Goal: Transaction & Acquisition: Subscribe to service/newsletter

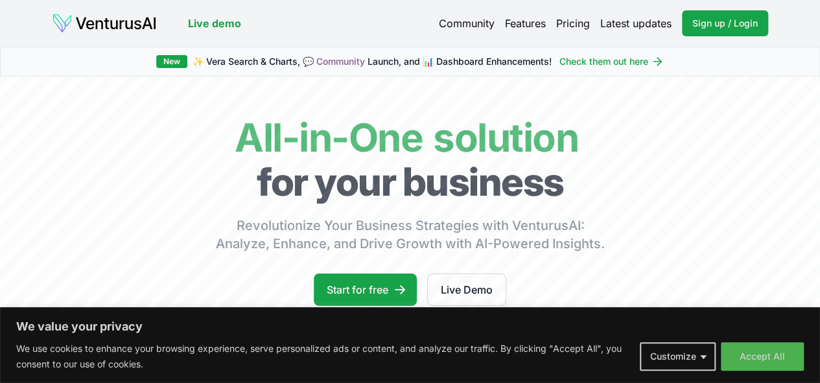
click at [692, 351] on button "Customize" at bounding box center [678, 356] width 76 height 29
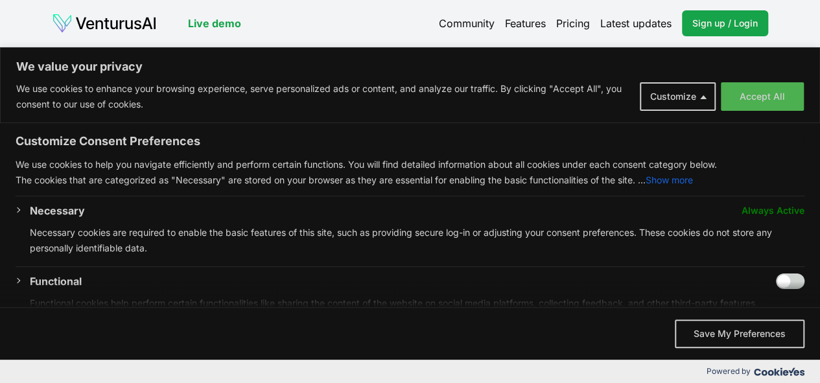
click at [734, 334] on button "Save My Preferences" at bounding box center [740, 334] width 130 height 29
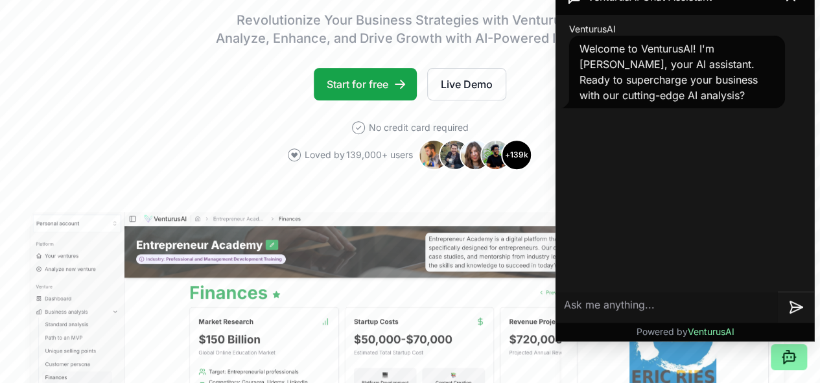
scroll to position [206, 5]
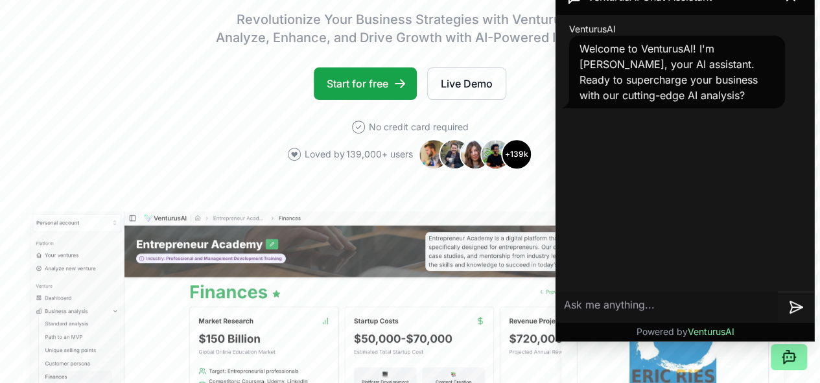
click at [675, 306] on textarea at bounding box center [667, 307] width 222 height 31
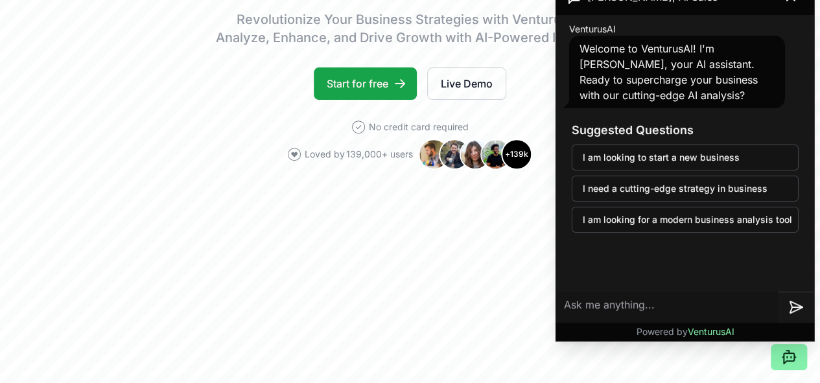
click at [706, 151] on button "I am looking to start a new business" at bounding box center [685, 158] width 227 height 26
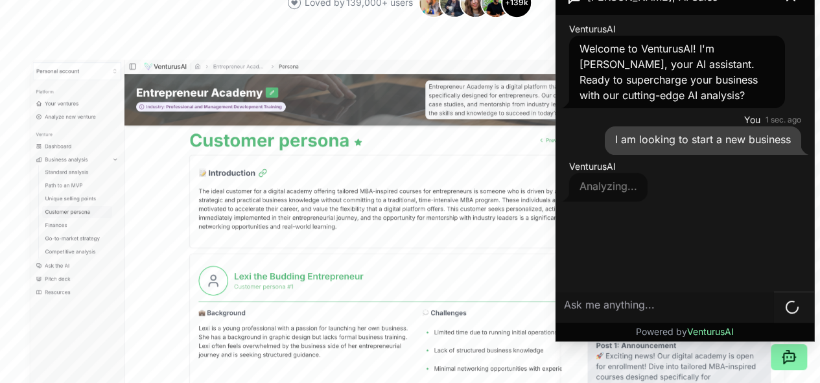
scroll to position [8, 0]
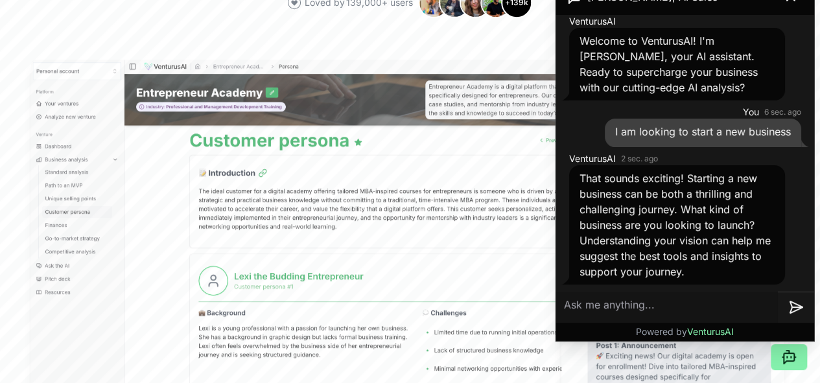
click at [612, 308] on textarea at bounding box center [667, 307] width 222 height 31
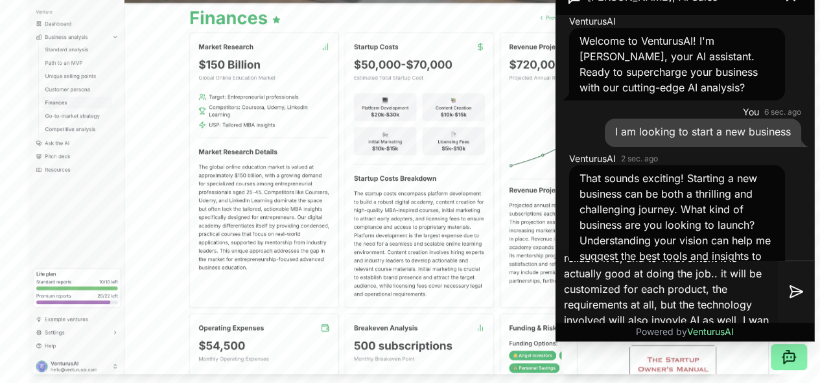
scroll to position [29, 0]
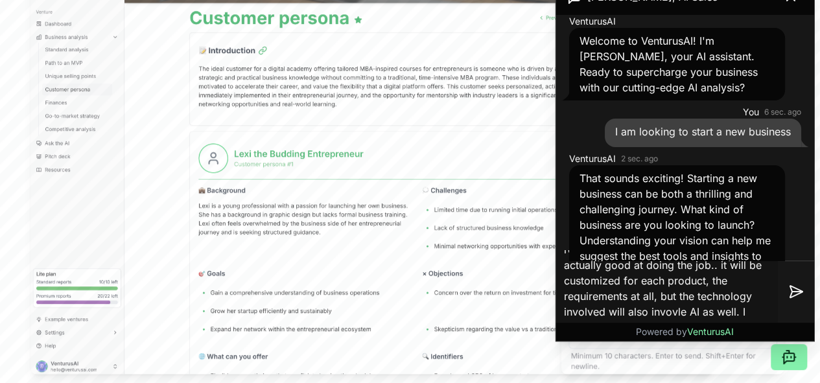
click at [686, 310] on textarea "To create an AI that will assess how reliable it is, and to what extent it is a…" at bounding box center [667, 291] width 222 height 83
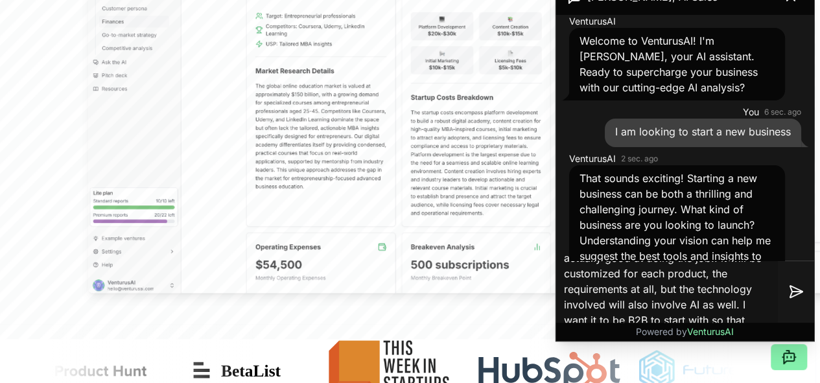
scroll to position [562, 5]
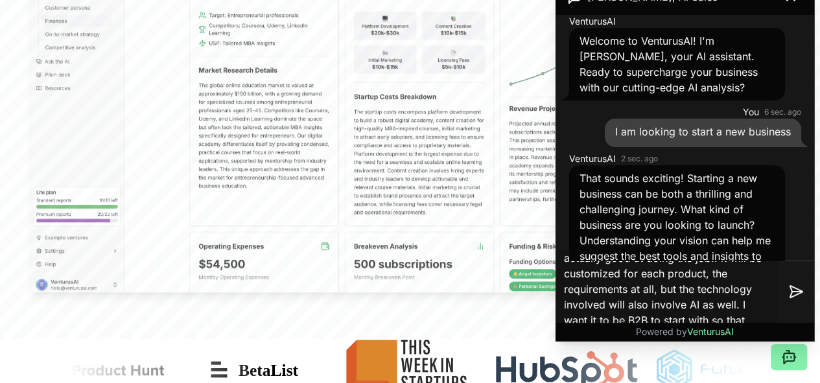
click at [741, 317] on textarea "To create an AI that will assess how reliable it is, and to what extent it is a…" at bounding box center [667, 291] width 222 height 83
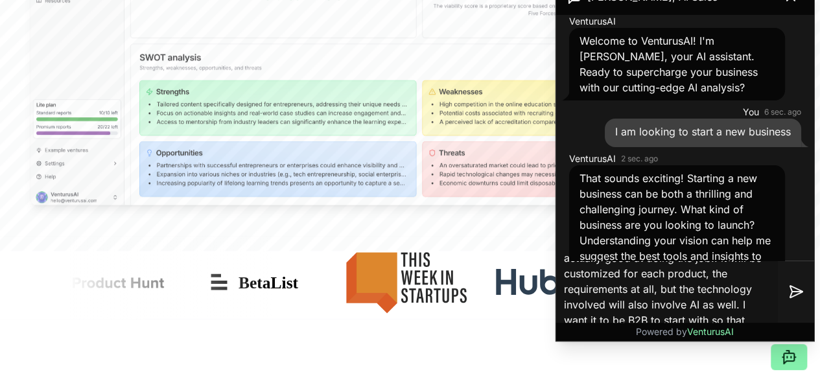
scroll to position [649, 0]
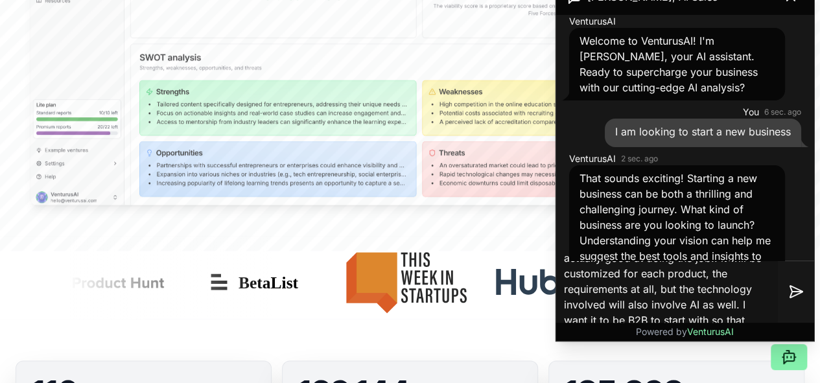
drag, startPoint x: 750, startPoint y: 316, endPoint x: 747, endPoint y: 304, distance: 12.3
click at [747, 304] on textarea "To create an AI that will assess how reliable it is, and to what extent it is a…" at bounding box center [667, 291] width 222 height 83
click at [749, 320] on textarea "To create an AI that will assess how reliable it is, and to what extent it is a…" at bounding box center [667, 291] width 222 height 83
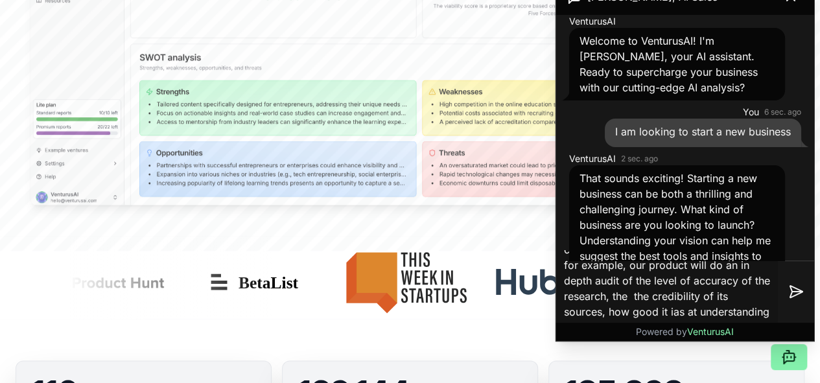
scroll to position [138, 0]
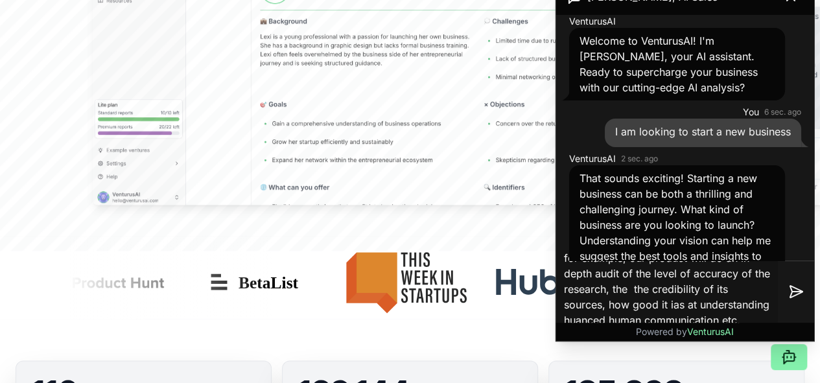
click at [568, 312] on textarea "To create an AI that will assess how reliable it is, and to what extent it is a…" at bounding box center [667, 291] width 222 height 83
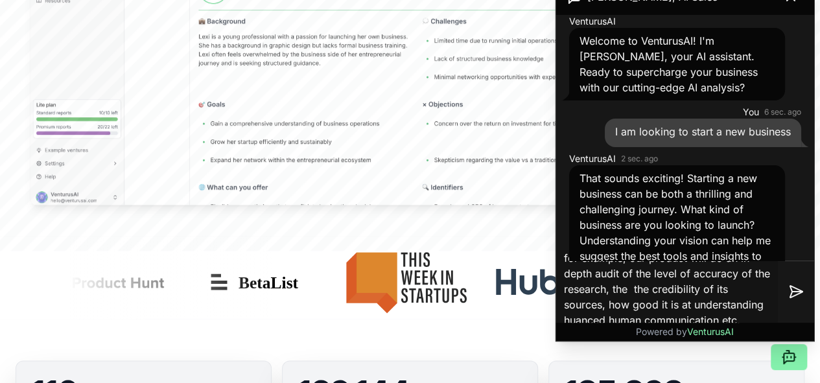
click at [653, 310] on textarea "To create an AI that will assess how reliable it is, and to what extent it is a…" at bounding box center [667, 291] width 222 height 83
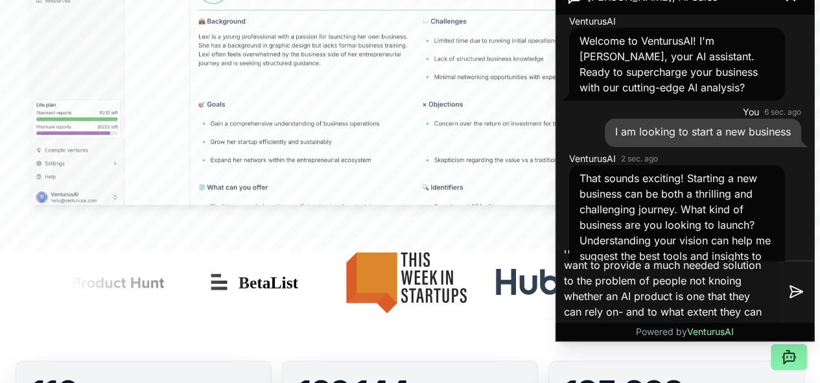
scroll to position [216, 0]
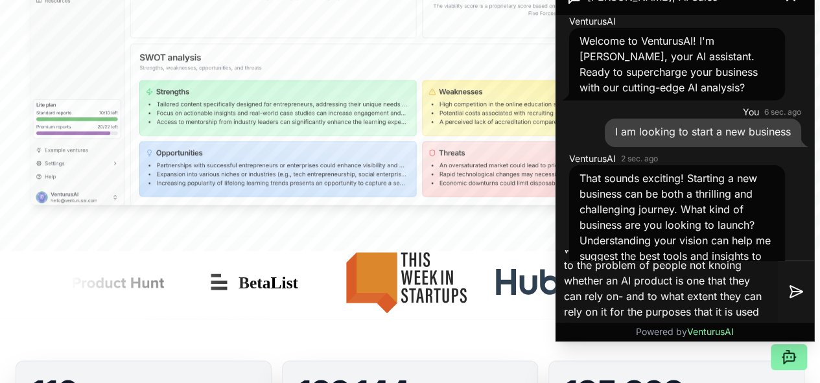
type textarea "To create an AI that will assess how reliable it is, and to what extent it is a…"
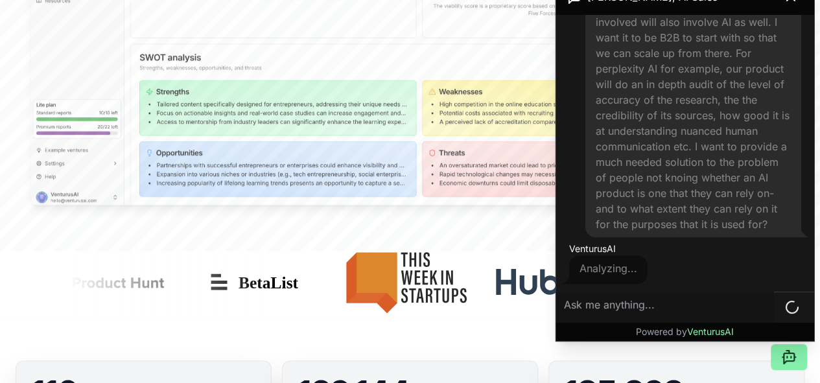
scroll to position [410, 0]
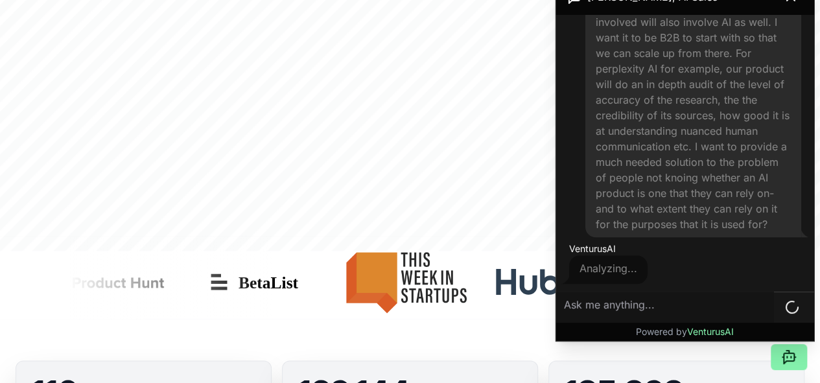
click at [687, 217] on div "To create an AI that will assess how reliable it is, and to what extent it is a…" at bounding box center [693, 84] width 216 height 306
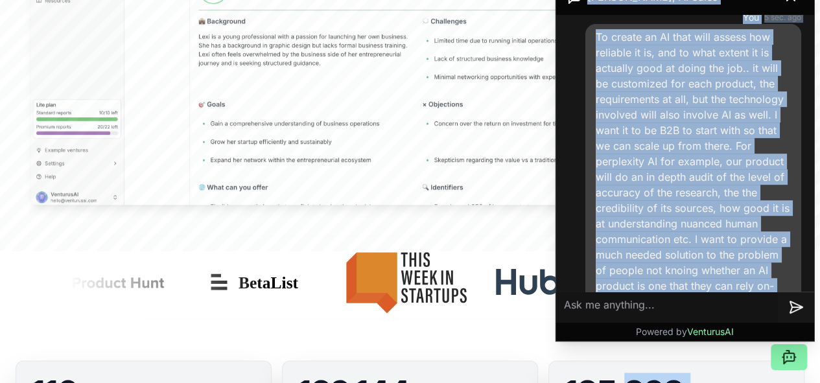
scroll to position [594, 0]
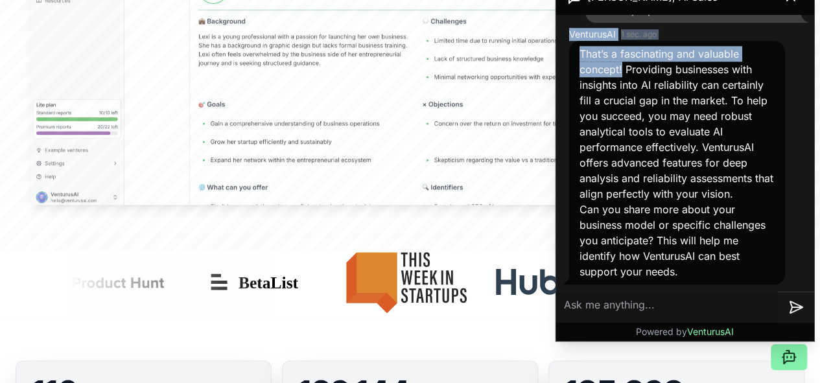
drag, startPoint x: 686, startPoint y: 224, endPoint x: 622, endPoint y: 100, distance: 138.6
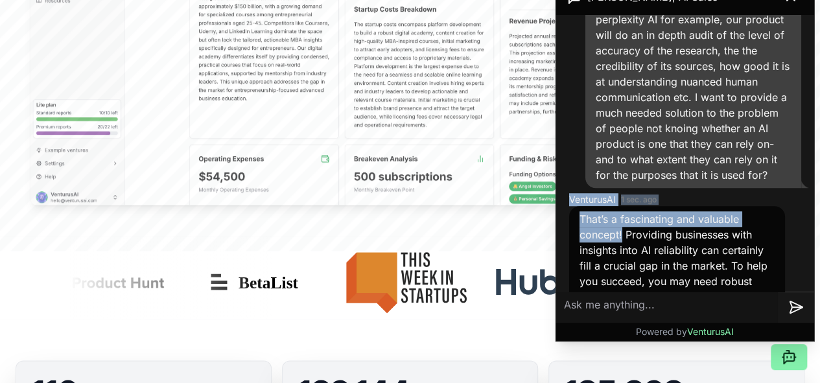
scroll to position [425, 0]
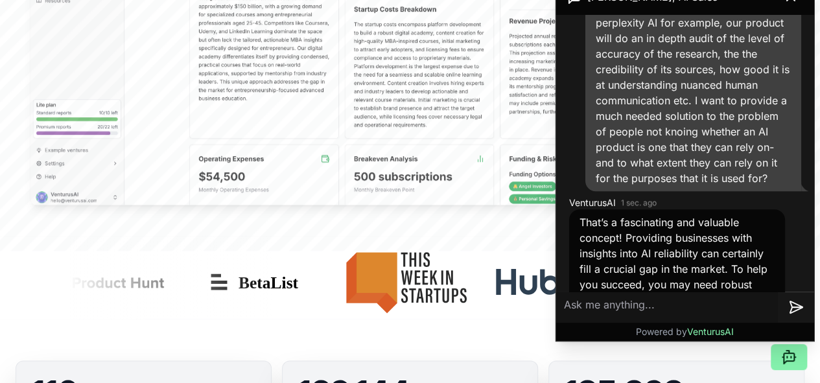
click at [680, 103] on span "To create an AI that will assess how reliable it is, and to what extent it is a…" at bounding box center [693, 38] width 194 height 293
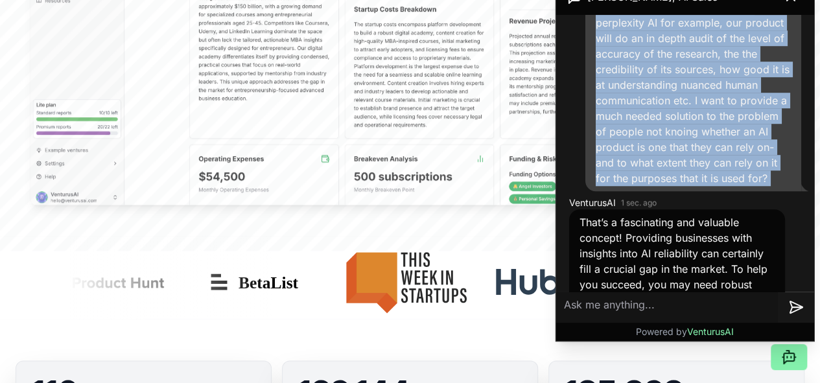
click at [680, 103] on span "To create an AI that will assess how reliable it is, and to what extent it is a…" at bounding box center [693, 38] width 194 height 293
copy span "To create an AI that will assess how reliable it is, and to what extent it is a…"
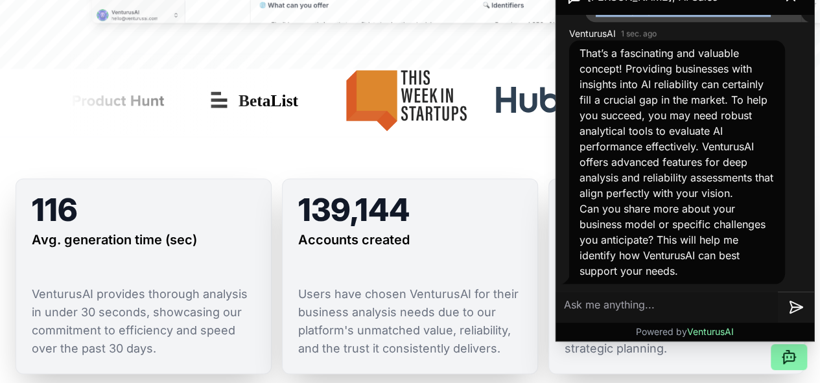
scroll to position [849, 0]
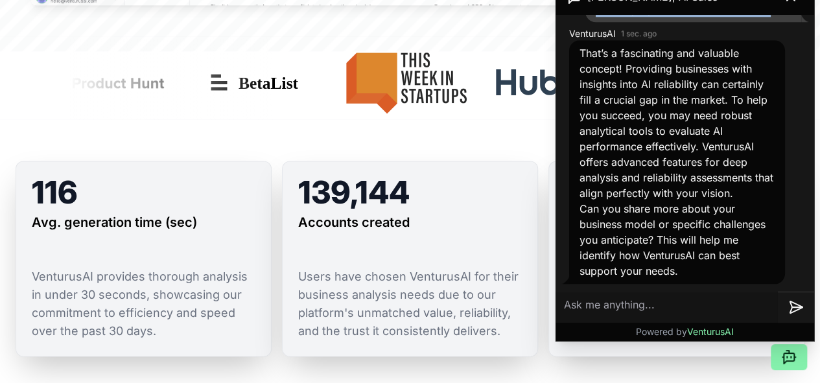
click at [638, 308] on textarea at bounding box center [667, 307] width 222 height 31
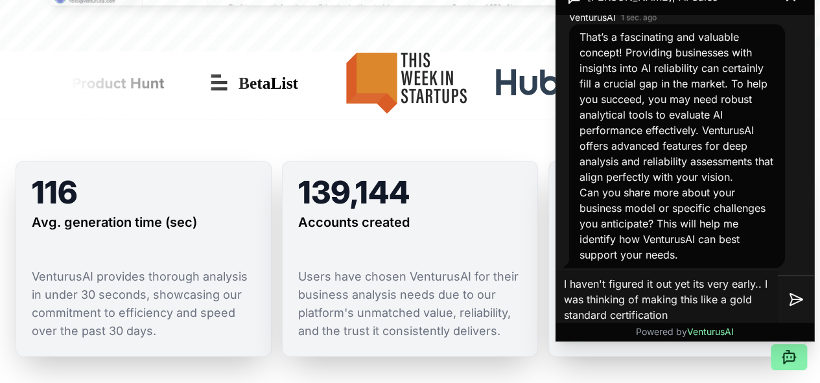
click at [736, 295] on textarea "I haven't figured it out yet its very early.. I was thinking of making this lik…" at bounding box center [667, 299] width 222 height 57
click at [739, 313] on textarea "I haven't figured it out yet its very early.. I was thinking of making this lik…" at bounding box center [667, 299] width 222 height 57
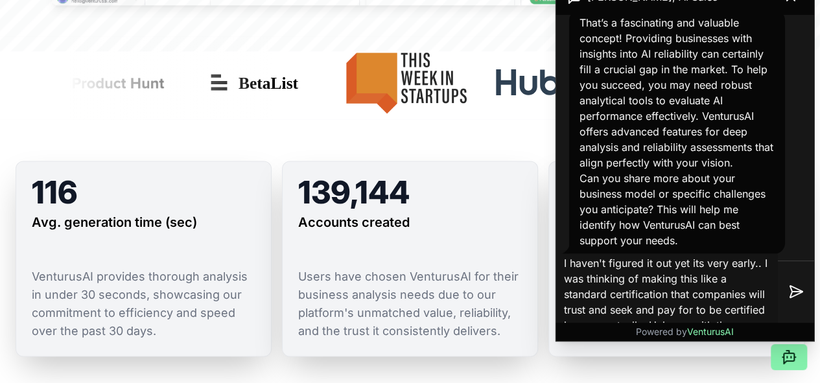
scroll to position [14, 0]
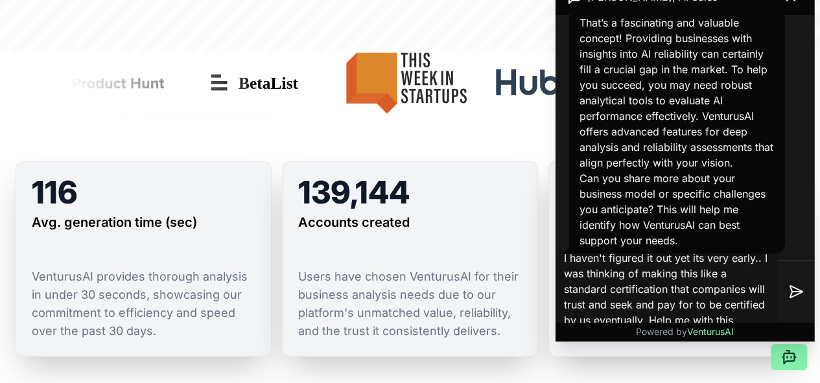
type textarea "I haven't figured it out yet its very early.. I was thinking of making this lik…"
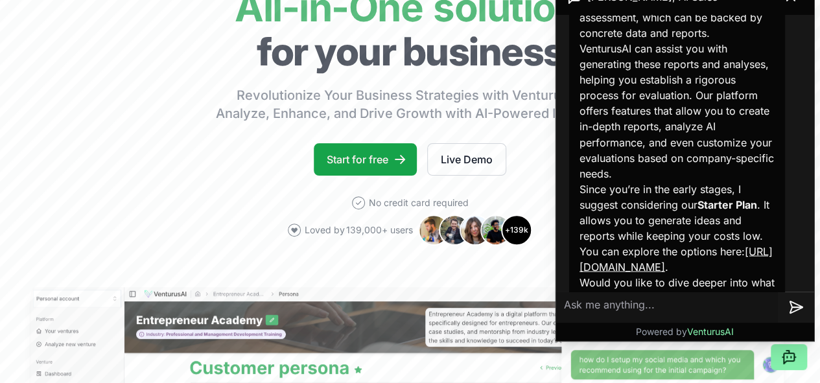
scroll to position [0, 0]
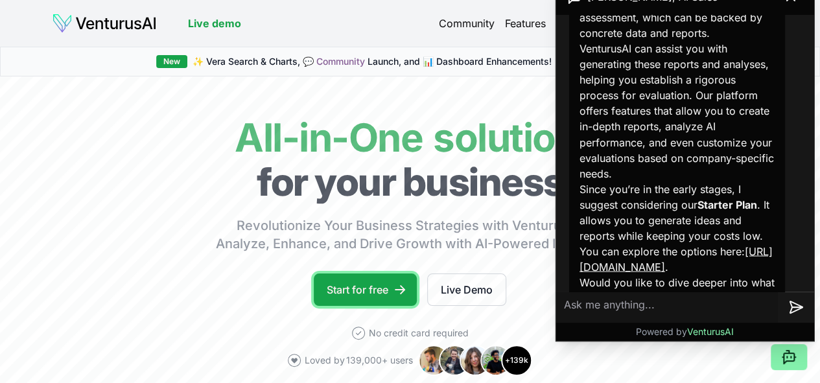
click at [387, 306] on link "Start for free" at bounding box center [365, 289] width 103 height 32
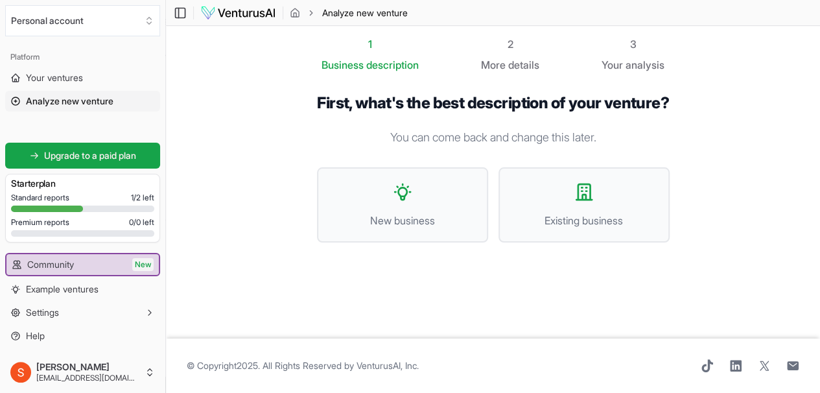
click at [448, 203] on button "New business" at bounding box center [402, 204] width 171 height 75
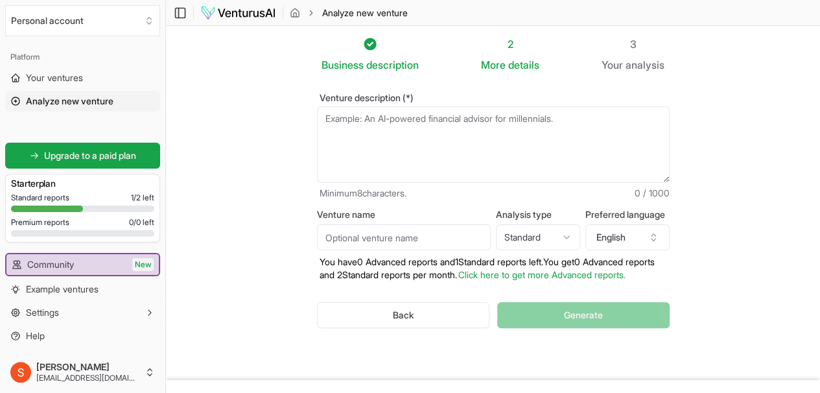
click at [345, 148] on textarea "Venture description (*)" at bounding box center [493, 144] width 353 height 76
paste textarea "To create an AI that will assess how reliable it is, and to what extent it is a…"
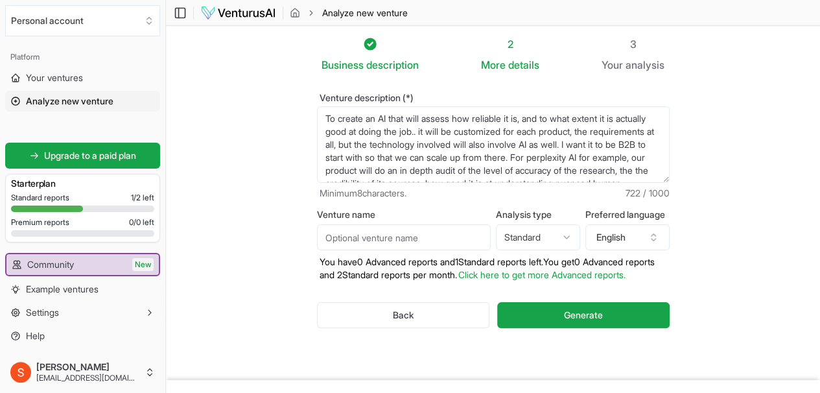
scroll to position [58, 0]
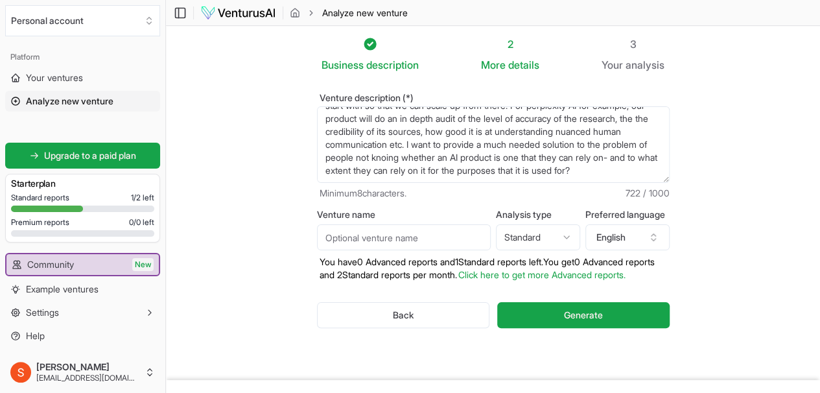
click at [594, 136] on textarea "To create an AI that will assess how reliable it is, and to what extent it is a…" at bounding box center [493, 144] width 353 height 76
click at [489, 178] on textarea "To create an AI that will assess how reliable it is, and to what extent it is a…" at bounding box center [493, 144] width 353 height 76
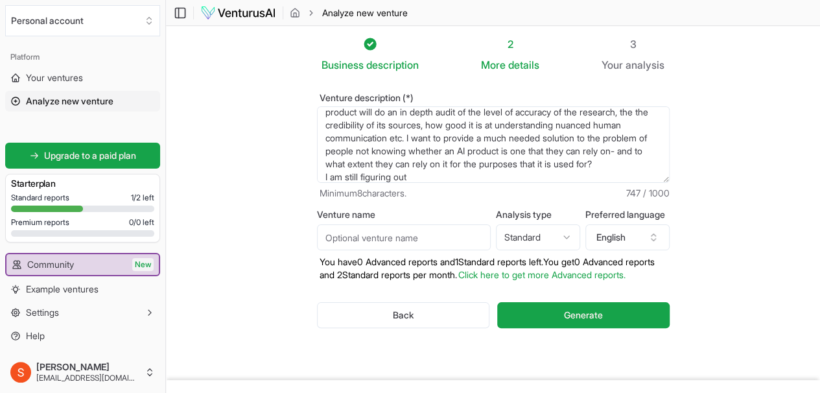
click at [506, 161] on textarea "To create an AI that will assess how reliable it is, and to what extent it is a…" at bounding box center [493, 144] width 353 height 76
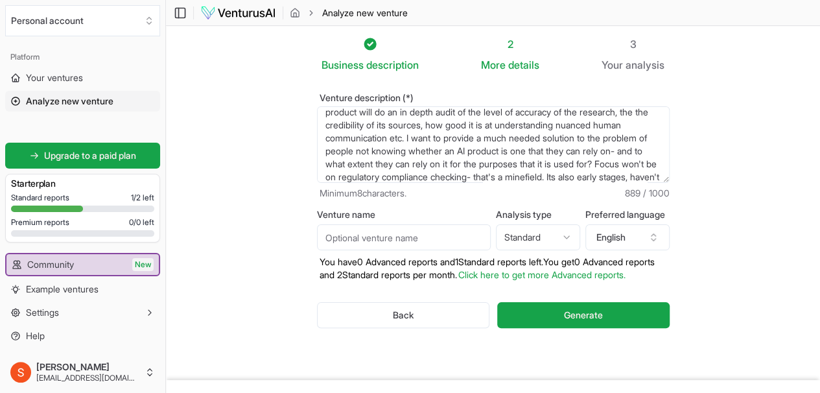
scroll to position [71, 0]
click at [548, 178] on textarea "To create an AI that will assess how reliable it is, and to what extent it is a…" at bounding box center [493, 144] width 353 height 76
click at [624, 178] on textarea "To create an AI that will assess how reliable it is, and to what extent it is a…" at bounding box center [493, 144] width 353 height 76
click at [538, 177] on textarea "To create an AI that will assess how reliable it is, and to what extent it is a…" at bounding box center [493, 144] width 353 height 76
click at [508, 177] on textarea "To create an AI that will assess how reliable it is, and to what extent it is a…" at bounding box center [493, 144] width 353 height 76
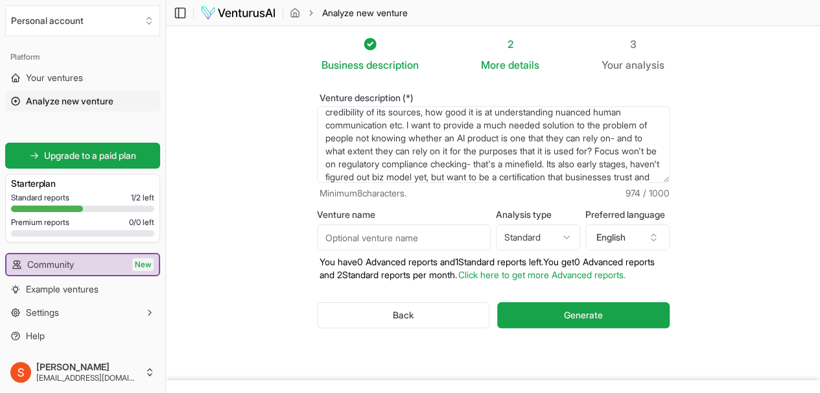
type textarea "To create an AI that will assess how reliable it is, and to what extent it is a…"
click at [534, 237] on html "We value your privacy We use cookies to enhance your browsing experience, serve…" at bounding box center [410, 196] width 820 height 393
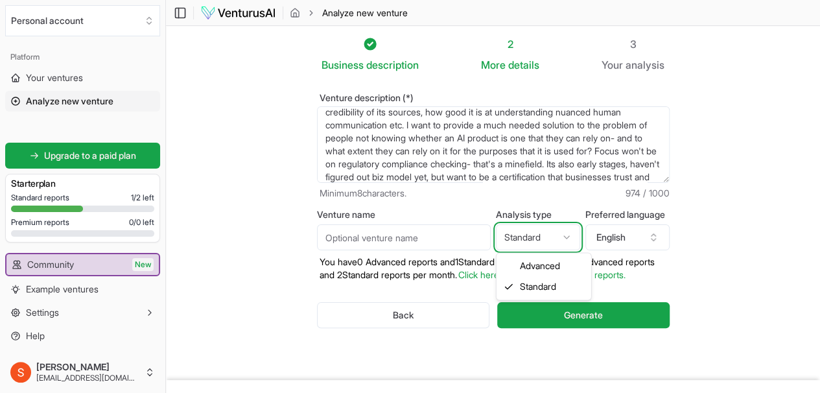
click at [534, 237] on html "We value your privacy We use cookies to enhance your browsing experience, serve…" at bounding box center [410, 196] width 820 height 393
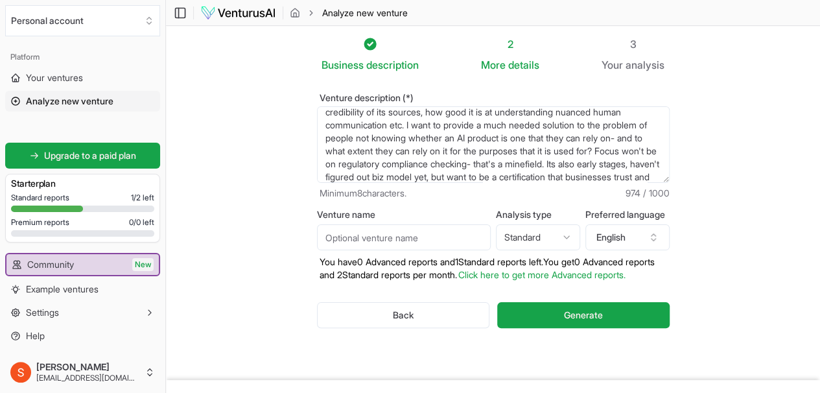
click at [646, 309] on button "Generate" at bounding box center [583, 315] width 172 height 26
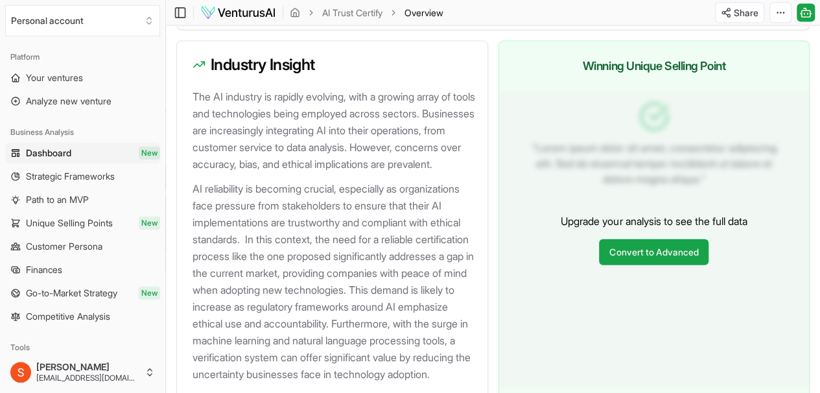
scroll to position [1358, 0]
click at [672, 266] on link "Convert to Advanced" at bounding box center [654, 253] width 110 height 26
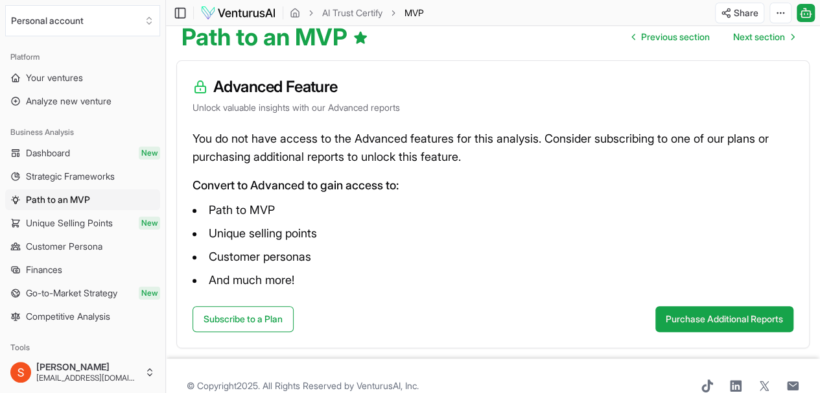
scroll to position [134, 0]
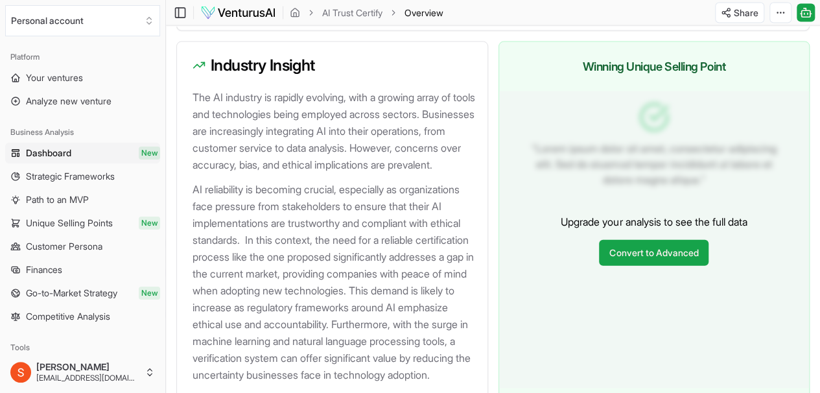
scroll to position [1552, 0]
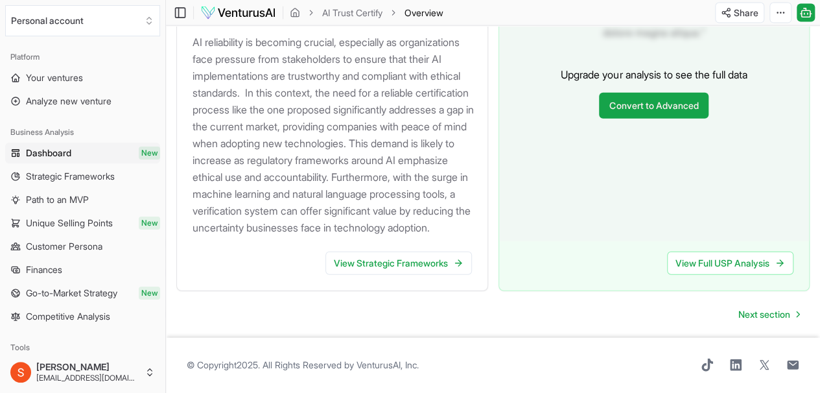
click at [430, 251] on link "View Strategic Frameworks" at bounding box center [398, 262] width 146 height 23
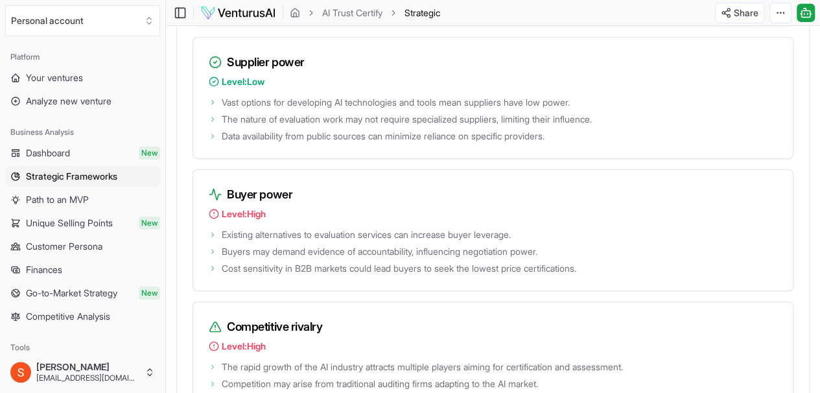
scroll to position [2135, 0]
click at [82, 75] on span "Your ventures" at bounding box center [54, 77] width 57 height 13
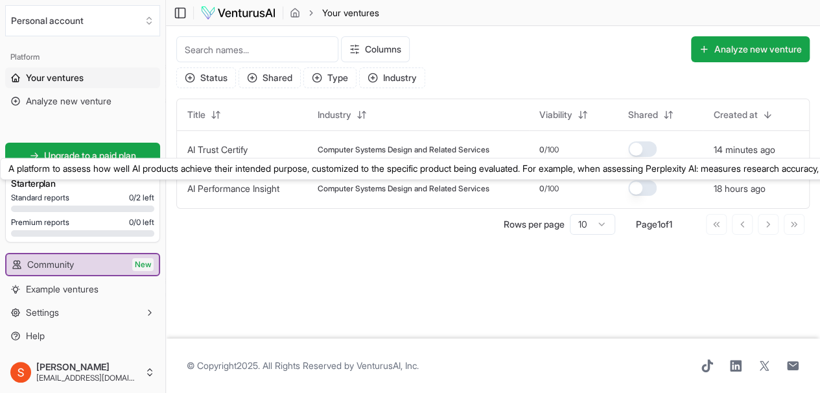
click at [238, 189] on link "AI Performance Insight" at bounding box center [233, 188] width 92 height 11
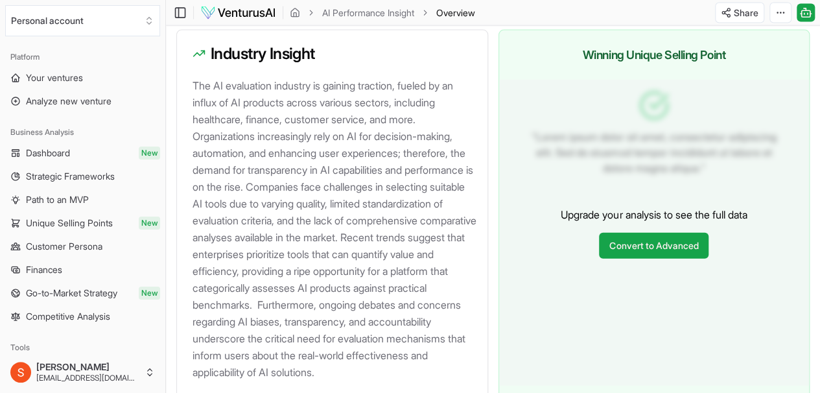
scroll to position [1595, 0]
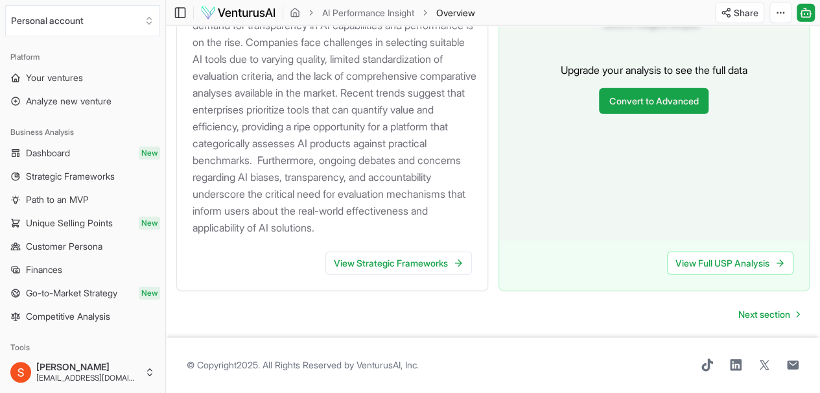
click at [404, 262] on link "View Strategic Frameworks" at bounding box center [398, 262] width 146 height 23
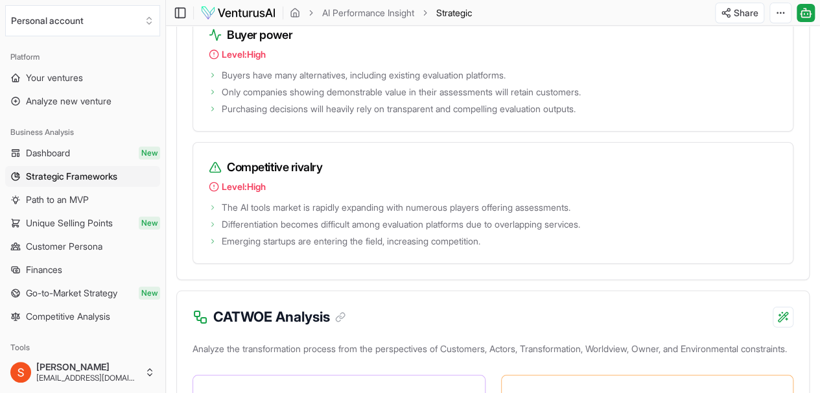
scroll to position [2286, 0]
click at [80, 191] on link "Path to an MVP" at bounding box center [82, 199] width 155 height 21
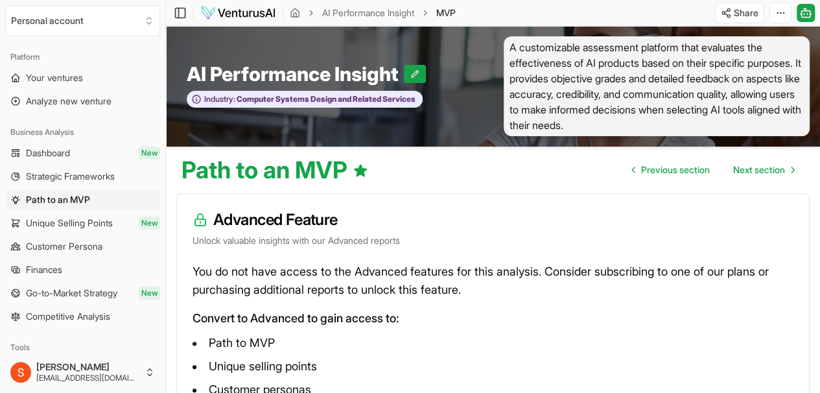
click at [72, 288] on span "Go-to-Market Strategy" at bounding box center [71, 292] width 91 height 13
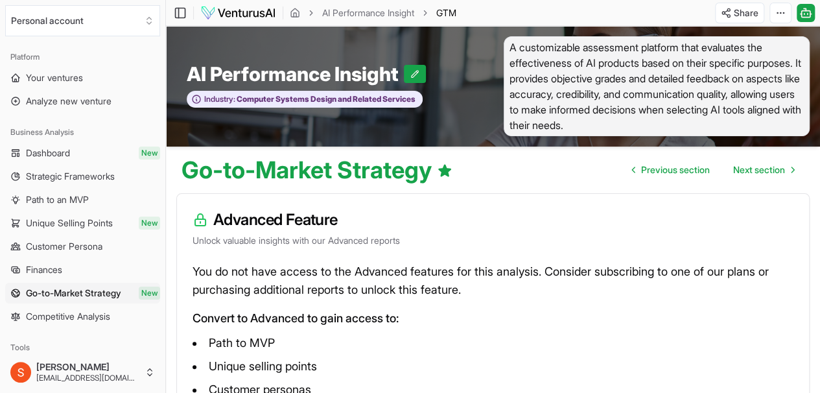
scroll to position [169, 0]
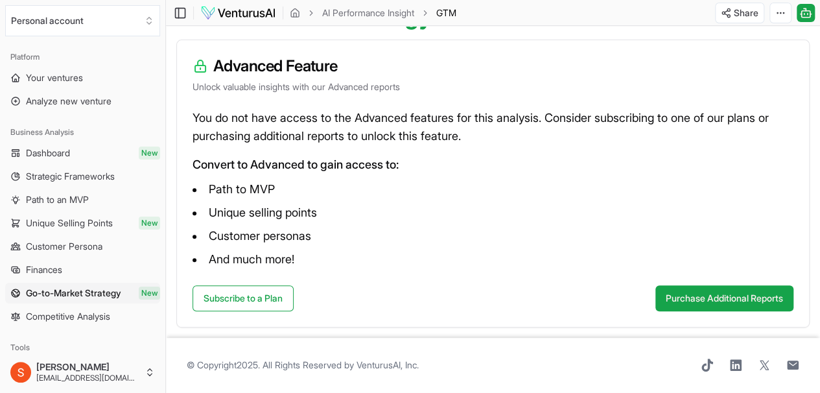
click at [267, 285] on link "Subscribe to a Plan" at bounding box center [242, 298] width 101 height 26
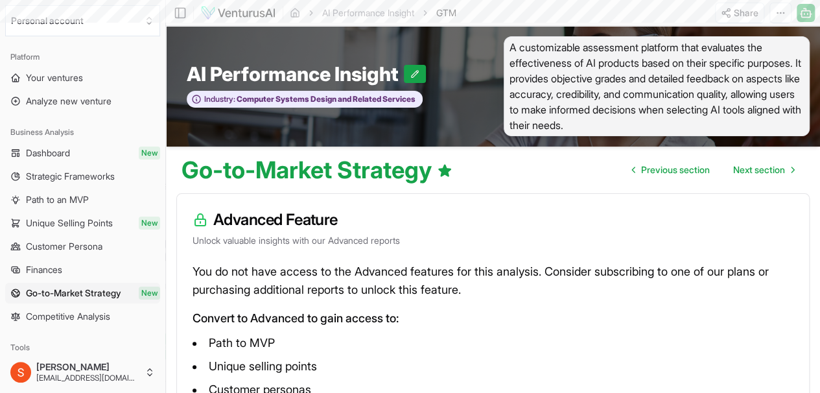
scroll to position [169, 0]
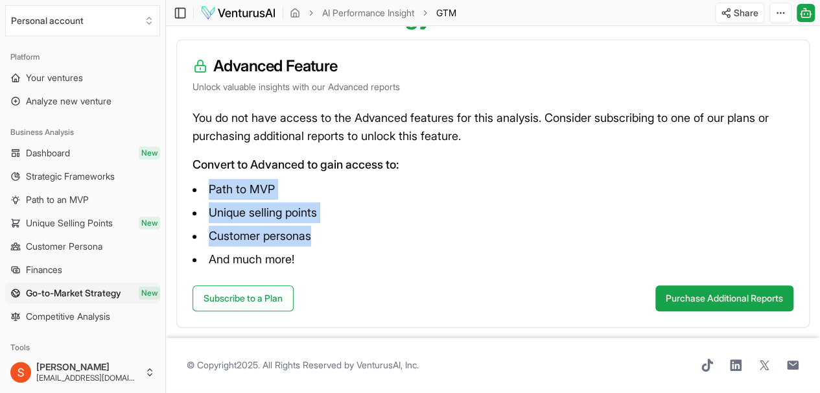
drag, startPoint x: 462, startPoint y: 141, endPoint x: 404, endPoint y: 223, distance: 100.9
click at [404, 223] on div "You do not have access to the Advanced features for this analysis. Consider sub…" at bounding box center [493, 197] width 632 height 176
click at [81, 100] on span "Analyze new venture" at bounding box center [69, 101] width 86 height 13
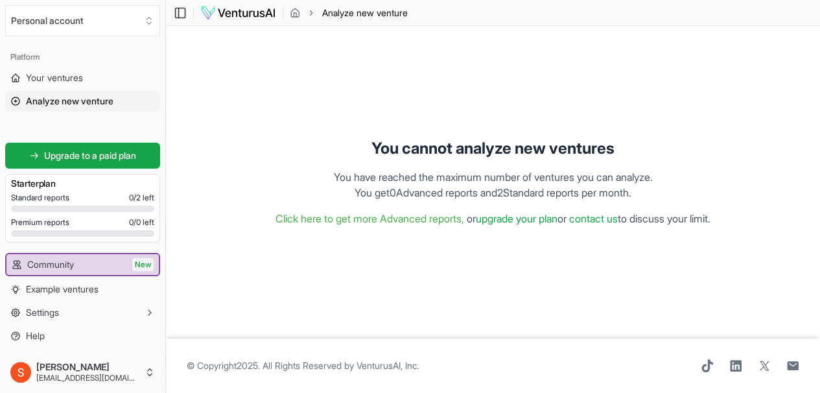
click at [420, 213] on link "Click here to get more Advanced reports," at bounding box center [369, 218] width 189 height 13
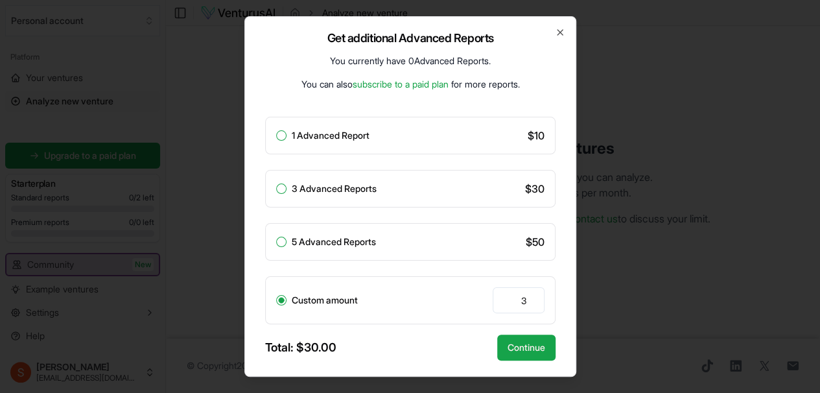
click at [563, 40] on div "Get additional Advanced Reports You currently have 0 Advanced Reports . You can…" at bounding box center [410, 196] width 332 height 360
click at [561, 34] on icon "button" at bounding box center [560, 32] width 10 height 10
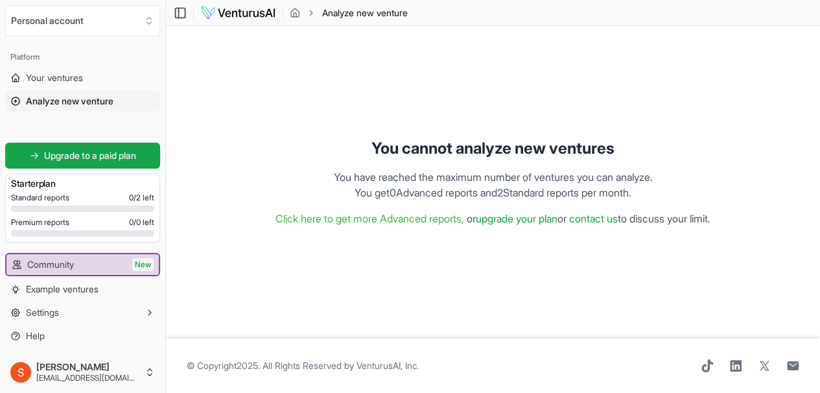
click at [504, 216] on link "upgrade your plan" at bounding box center [517, 218] width 82 height 13
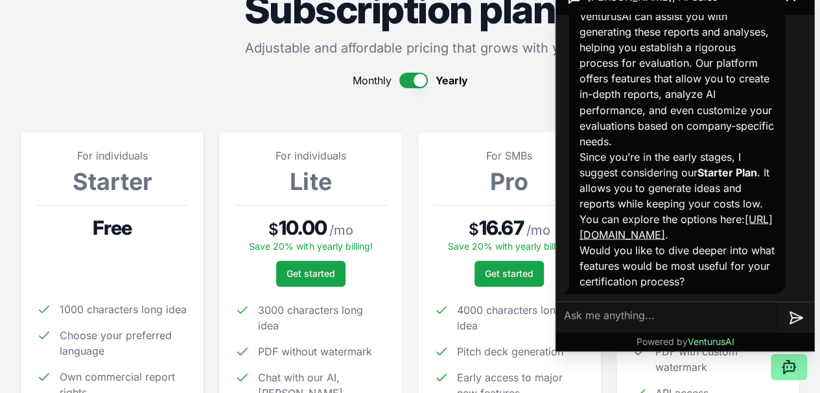
scroll to position [1170, 0]
click at [412, 77] on button "button" at bounding box center [413, 81] width 29 height 16
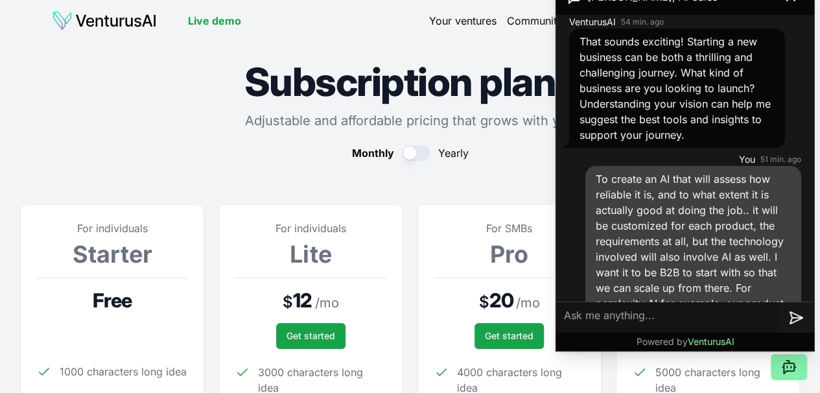
scroll to position [0, 0]
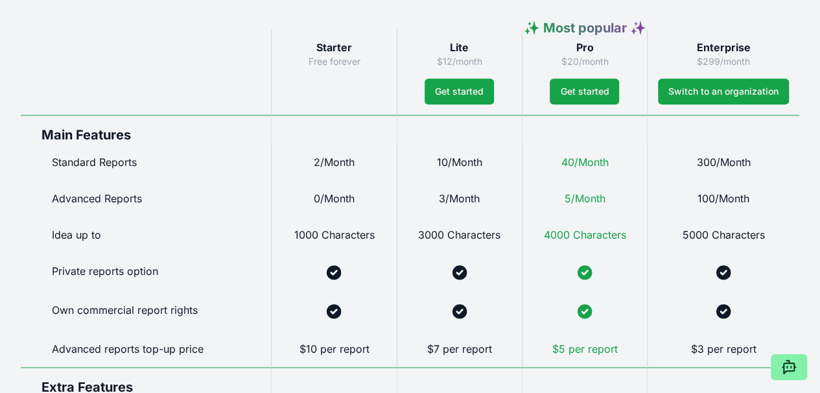
scroll to position [697, 0]
